Goal: Transaction & Acquisition: Purchase product/service

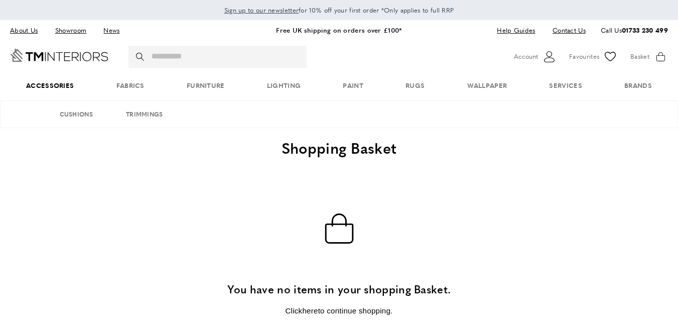
click at [58, 84] on span "Accessories" at bounding box center [50, 85] width 90 height 31
click at [65, 89] on span "Accessories" at bounding box center [50, 85] width 90 height 31
click at [63, 86] on span "Accessories" at bounding box center [50, 85] width 90 height 31
click at [62, 82] on span "Accessories" at bounding box center [50, 85] width 90 height 31
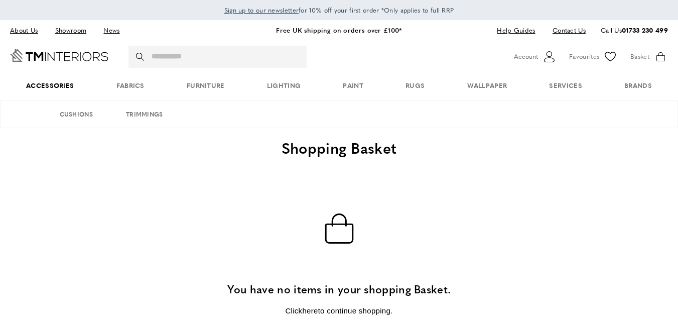
click at [62, 82] on span "Accessories" at bounding box center [50, 85] width 90 height 31
click at [62, 84] on span "Accessories" at bounding box center [50, 85] width 90 height 31
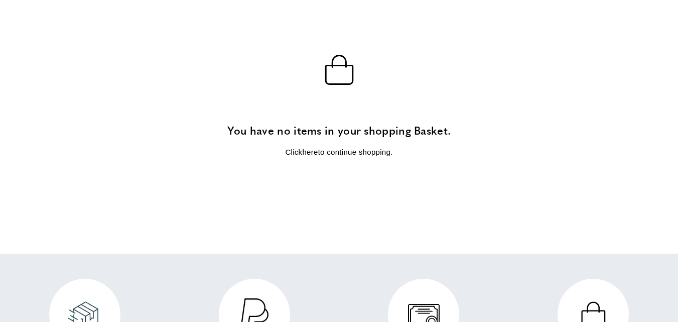
scroll to position [0, 0]
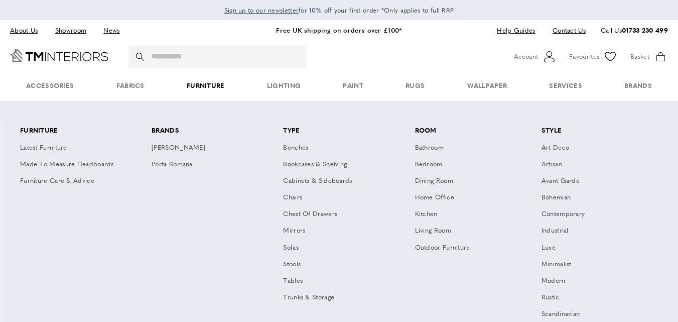
click at [215, 84] on link "Furniture" at bounding box center [206, 85] width 80 height 31
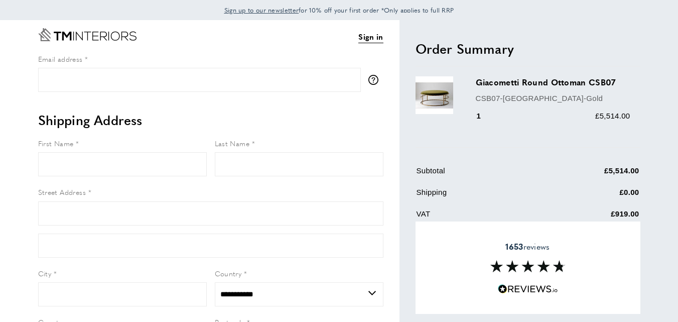
select select "**"
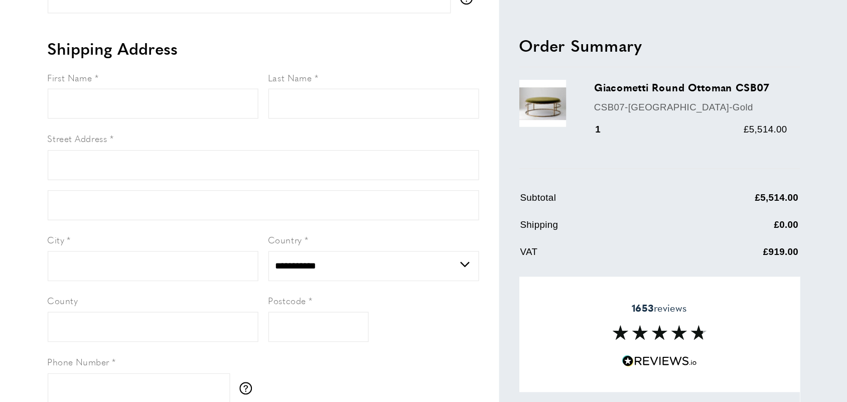
scroll to position [201, 0]
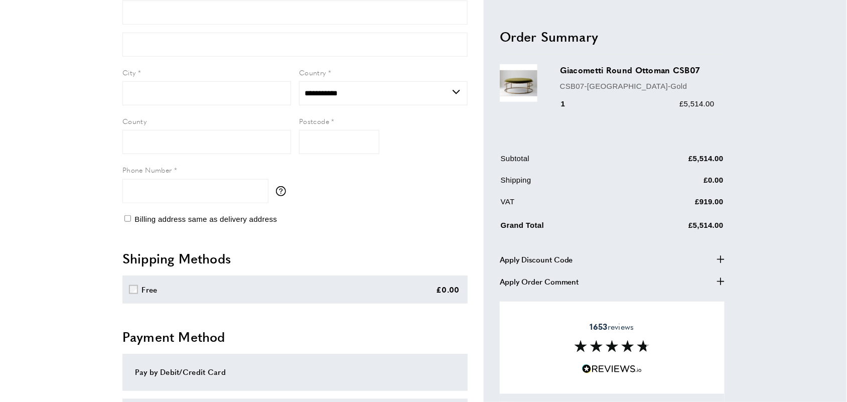
click at [677, 255] on div "Sign in View Summary summary-trigger £5,514.00 Email address tooltip We'll send…" at bounding box center [423, 231] width 702 height 824
click at [677, 255] on icon "plus" at bounding box center [721, 259] width 8 height 8
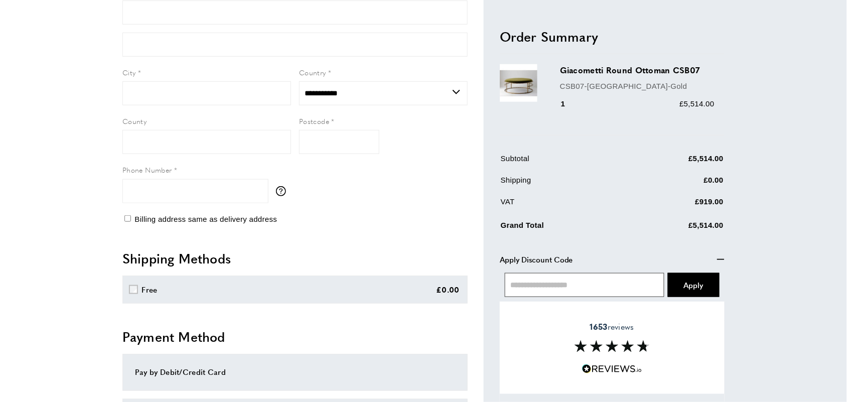
click at [553, 287] on input "text" at bounding box center [585, 284] width 160 height 24
click at [677, 264] on div "Sign in View Summary summary-trigger £5,514.00 Email address tooltip We'll send…" at bounding box center [423, 231] width 702 height 824
click at [577, 277] on input "text" at bounding box center [585, 284] width 160 height 24
paste input "**********"
type input "**********"
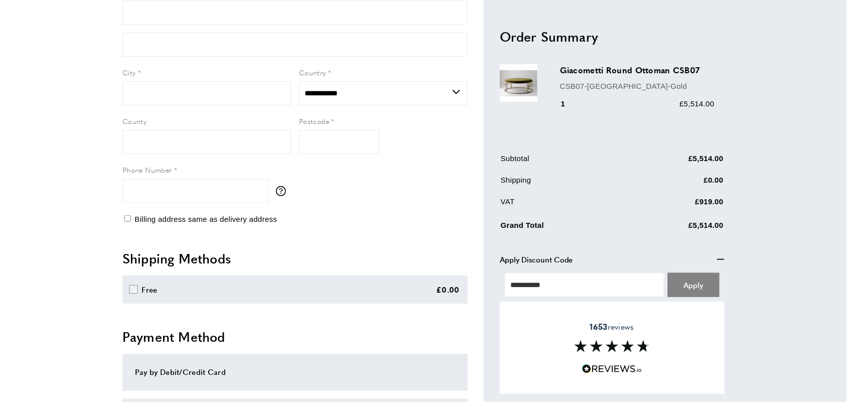
click at [677, 284] on span "Apply" at bounding box center [694, 284] width 20 height 11
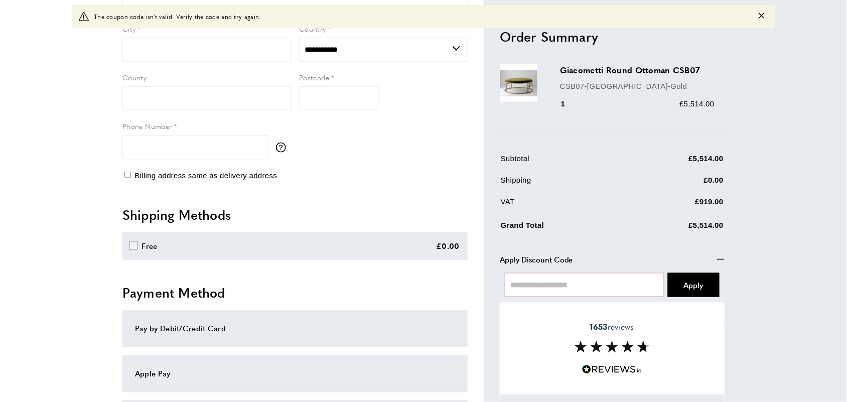
scroll to position [294, 0]
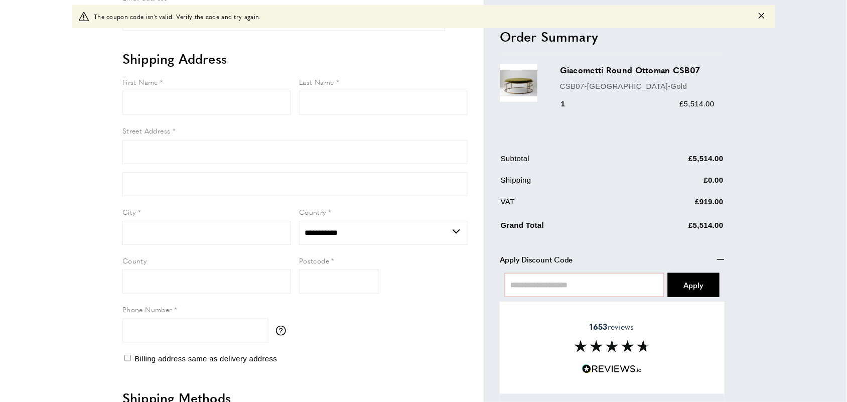
scroll to position [0, 0]
